Goal: Navigation & Orientation: Find specific page/section

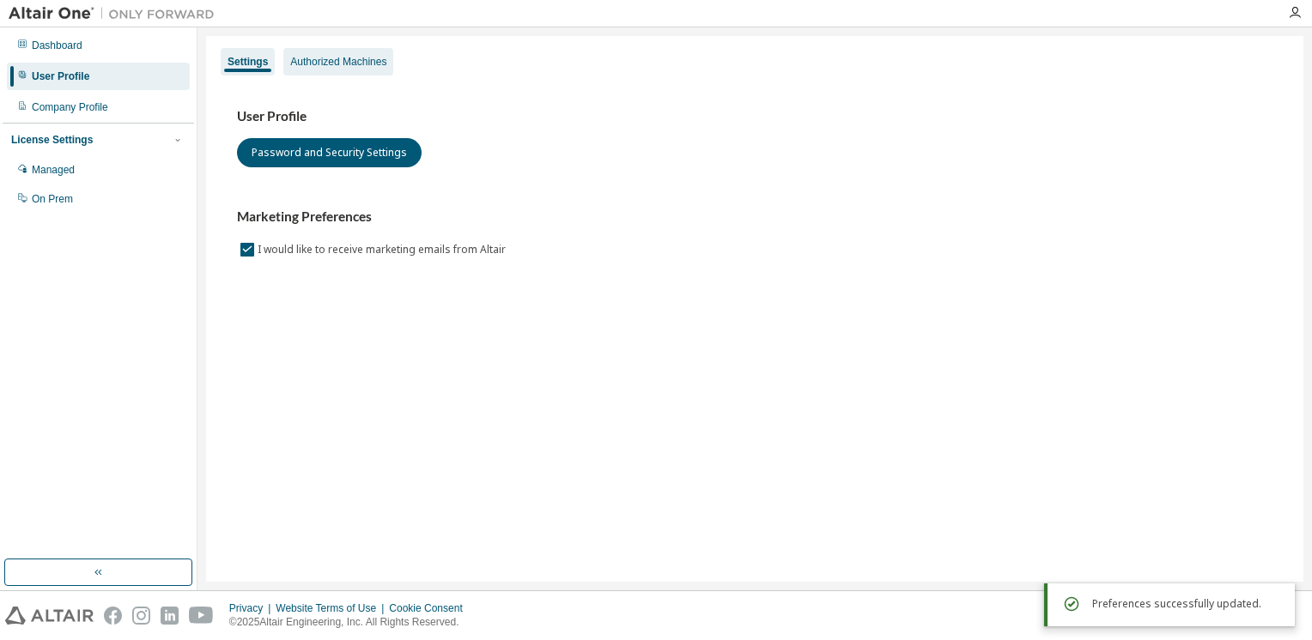
click at [327, 58] on div "Authorized Machines" at bounding box center [338, 62] width 96 height 14
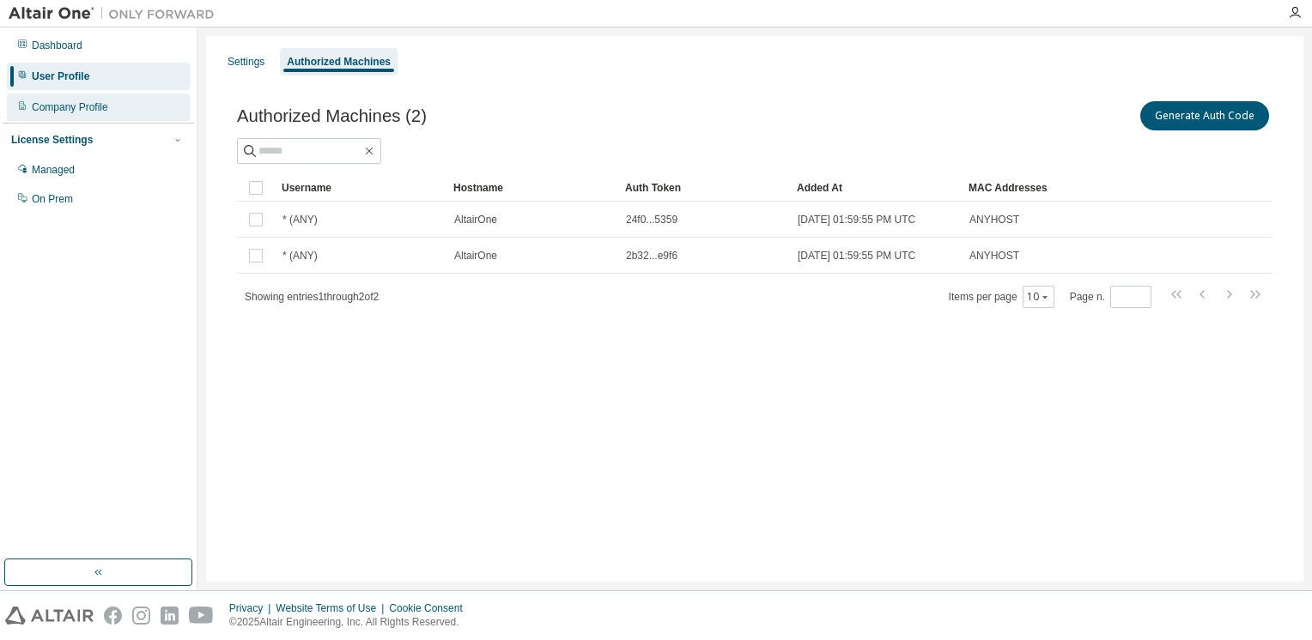
click at [125, 104] on div "Company Profile" at bounding box center [98, 107] width 183 height 27
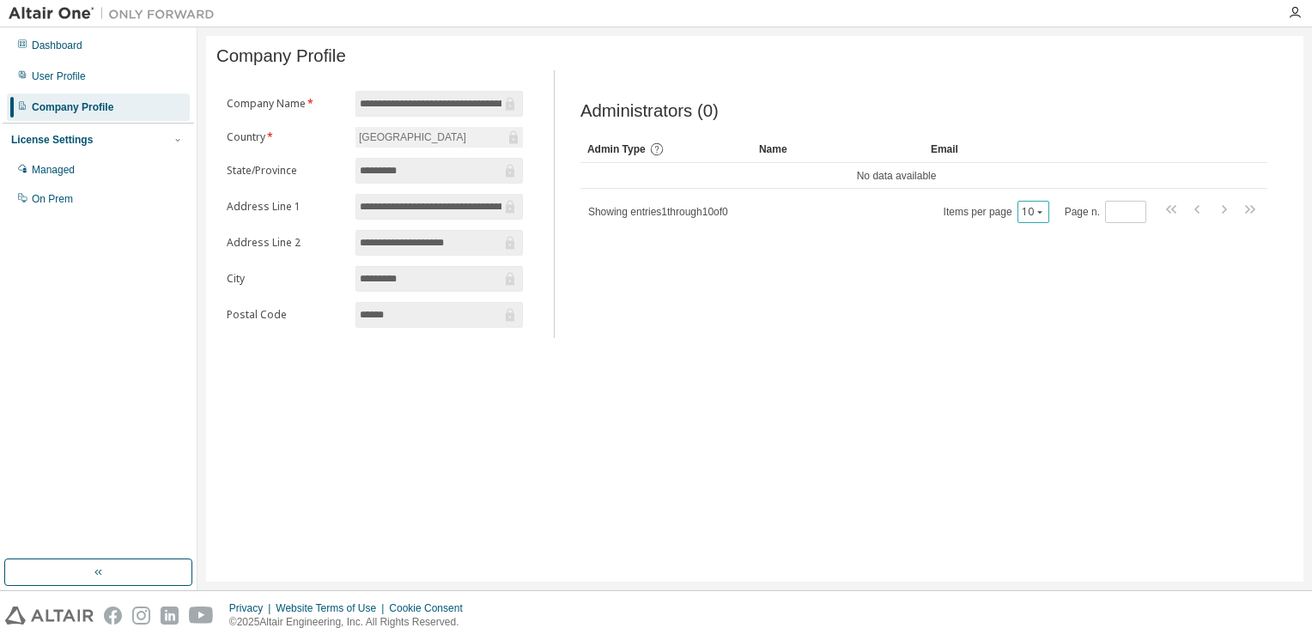
click at [1039, 217] on icon "button" at bounding box center [1039, 212] width 10 height 10
click at [1044, 246] on div "10" at bounding box center [1088, 242] width 137 height 21
click at [86, 50] on div "Dashboard" at bounding box center [98, 45] width 183 height 27
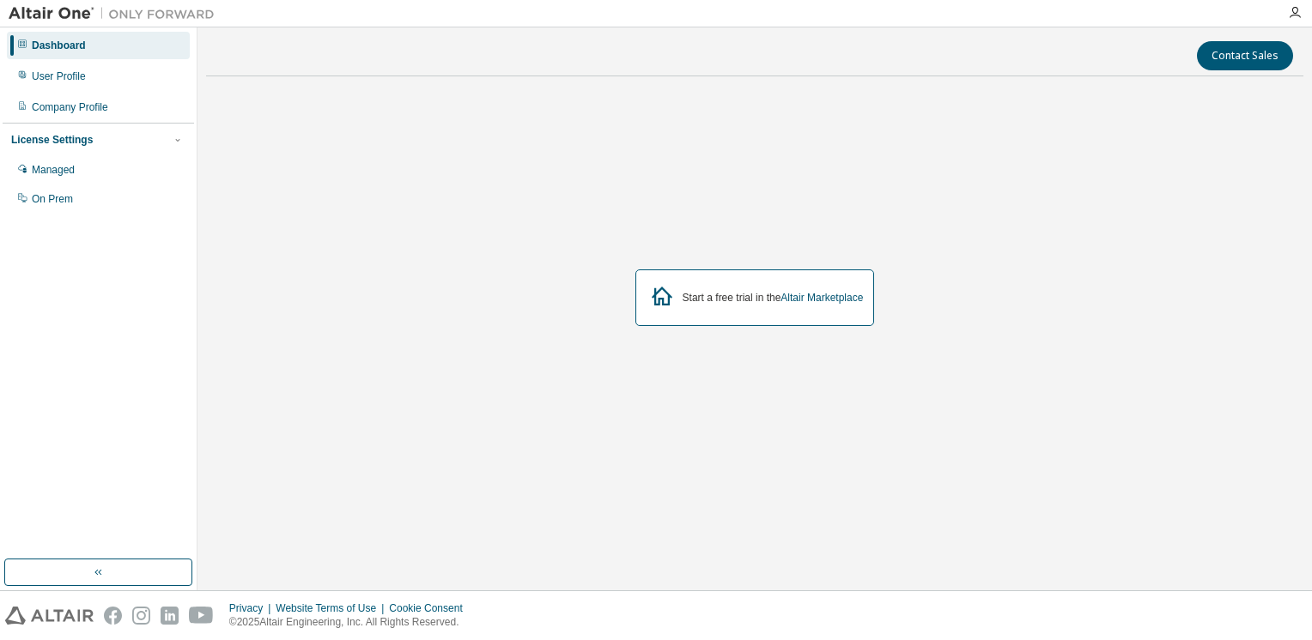
click at [729, 312] on div "Start a free trial in the Altair Marketplace" at bounding box center [754, 298] width 239 height 57
